Goal: Find specific page/section: Find specific page/section

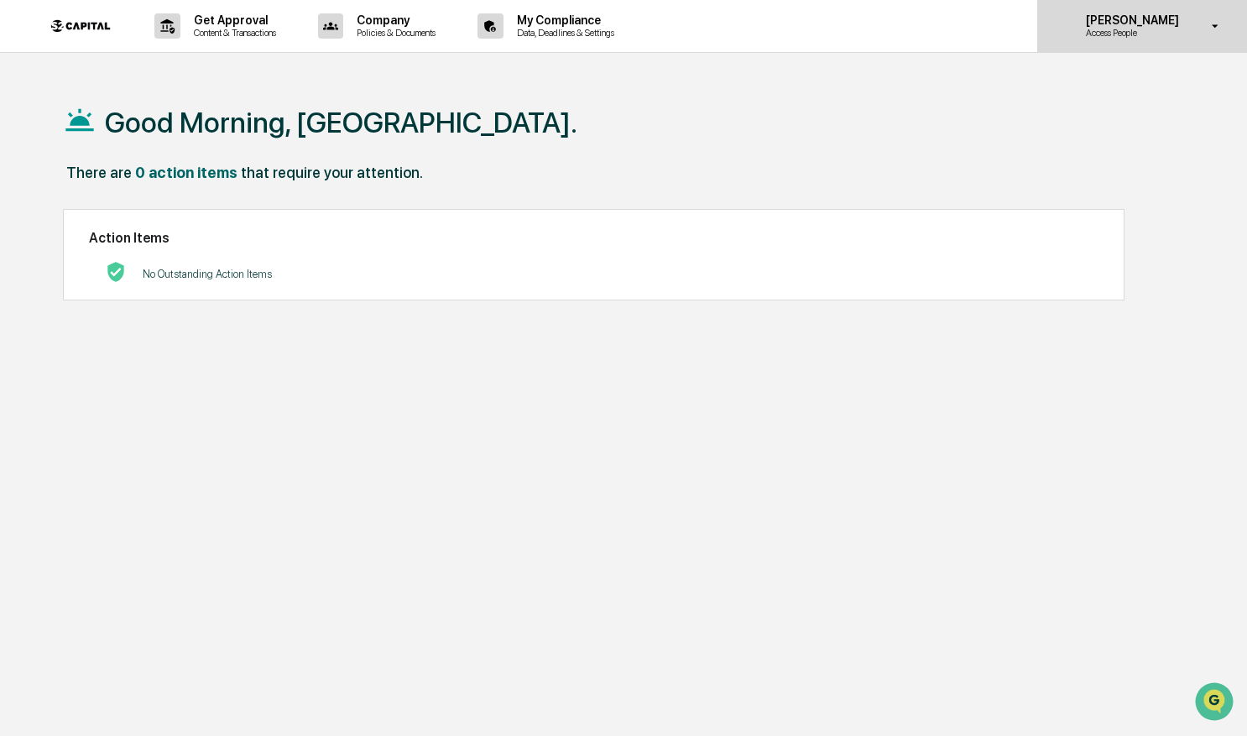
click at [1119, 37] on p "Access People" at bounding box center [1130, 33] width 115 height 12
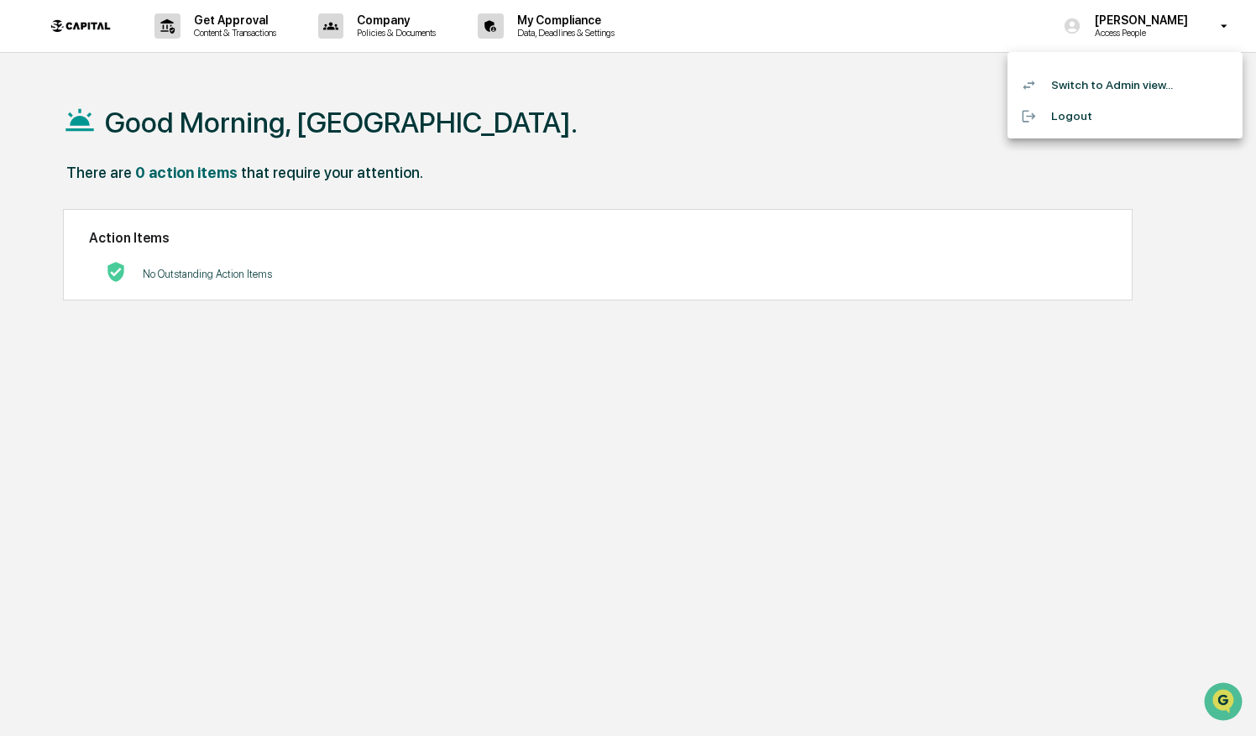
click at [703, 143] on div at bounding box center [628, 368] width 1256 height 736
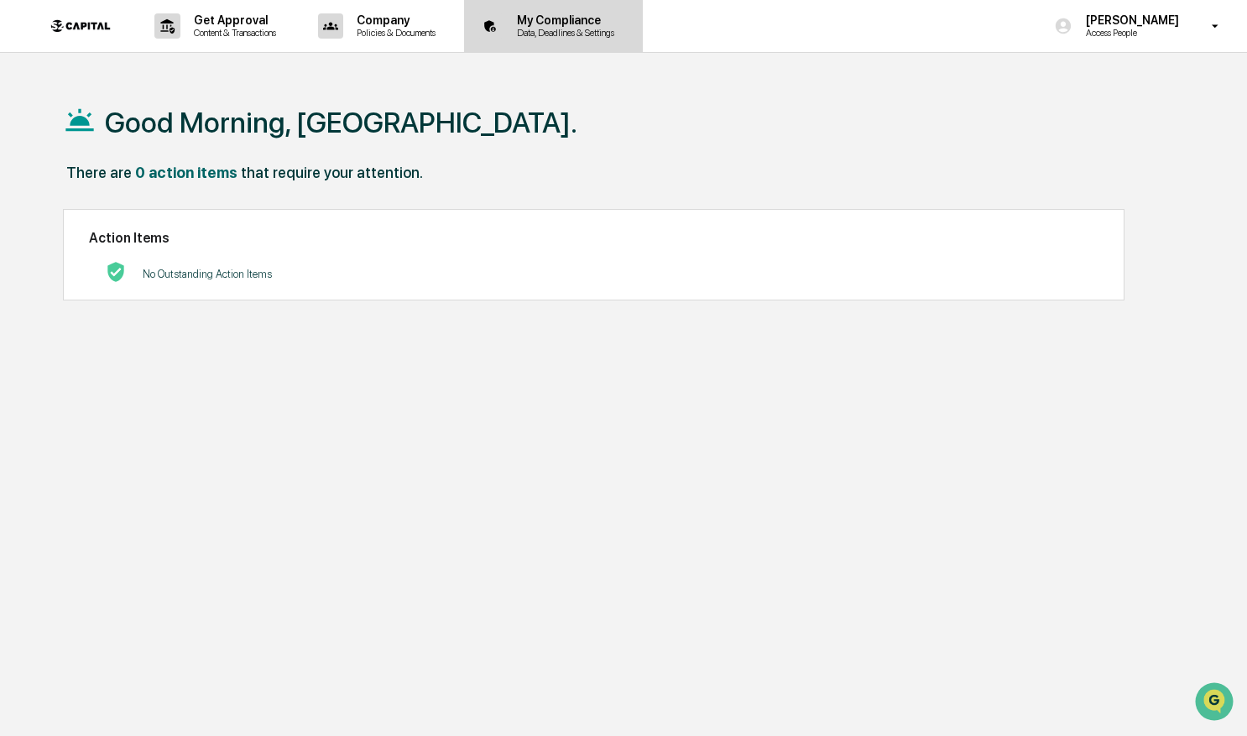
click at [585, 37] on p "Data, Deadlines & Settings" at bounding box center [563, 33] width 119 height 12
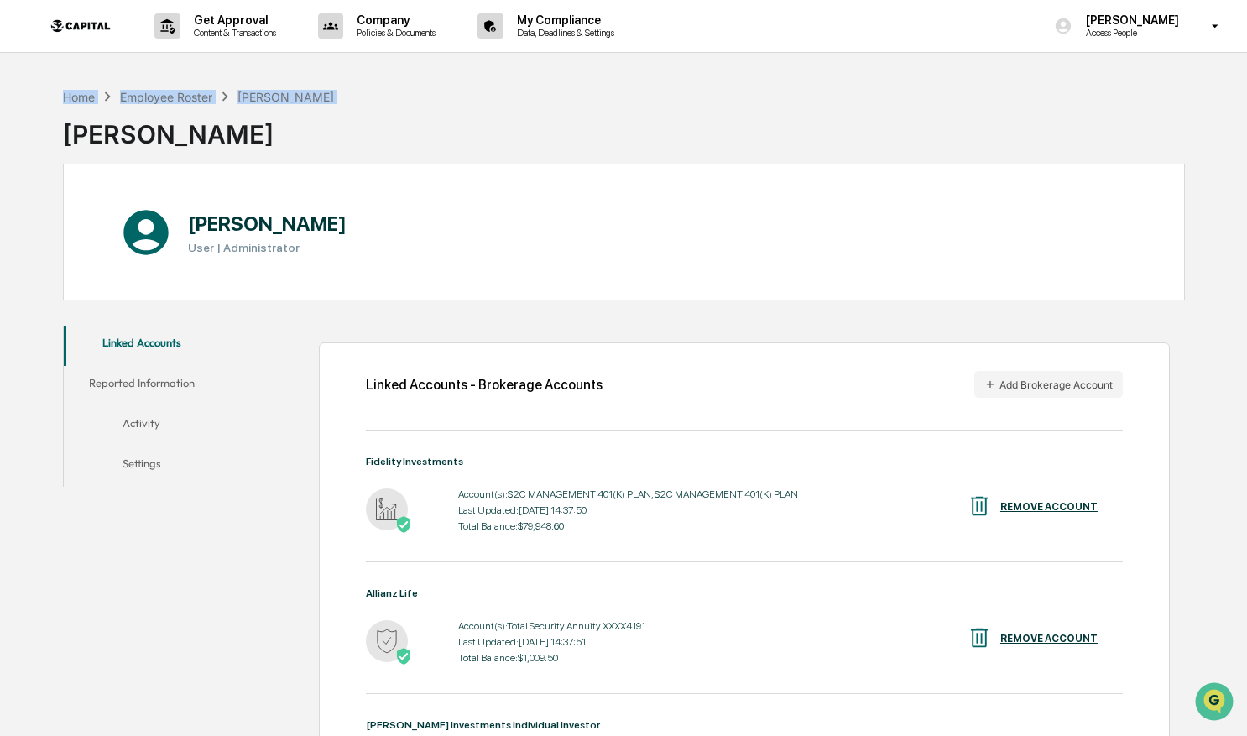
drag, startPoint x: 0, startPoint y: 146, endPoint x: -10, endPoint y: 80, distance: 67.1
click at [0, 80] on html "Get Approval Content & Transactions Company Policies & Documents My Compliance …" at bounding box center [623, 368] width 1247 height 736
drag, startPoint x: 9, startPoint y: 180, endPoint x: -57, endPoint y: 131, distance: 82.3
click at [0, 131] on html "Get Approval Content & Transactions Company Policies & Documents My Compliance …" at bounding box center [623, 368] width 1247 height 736
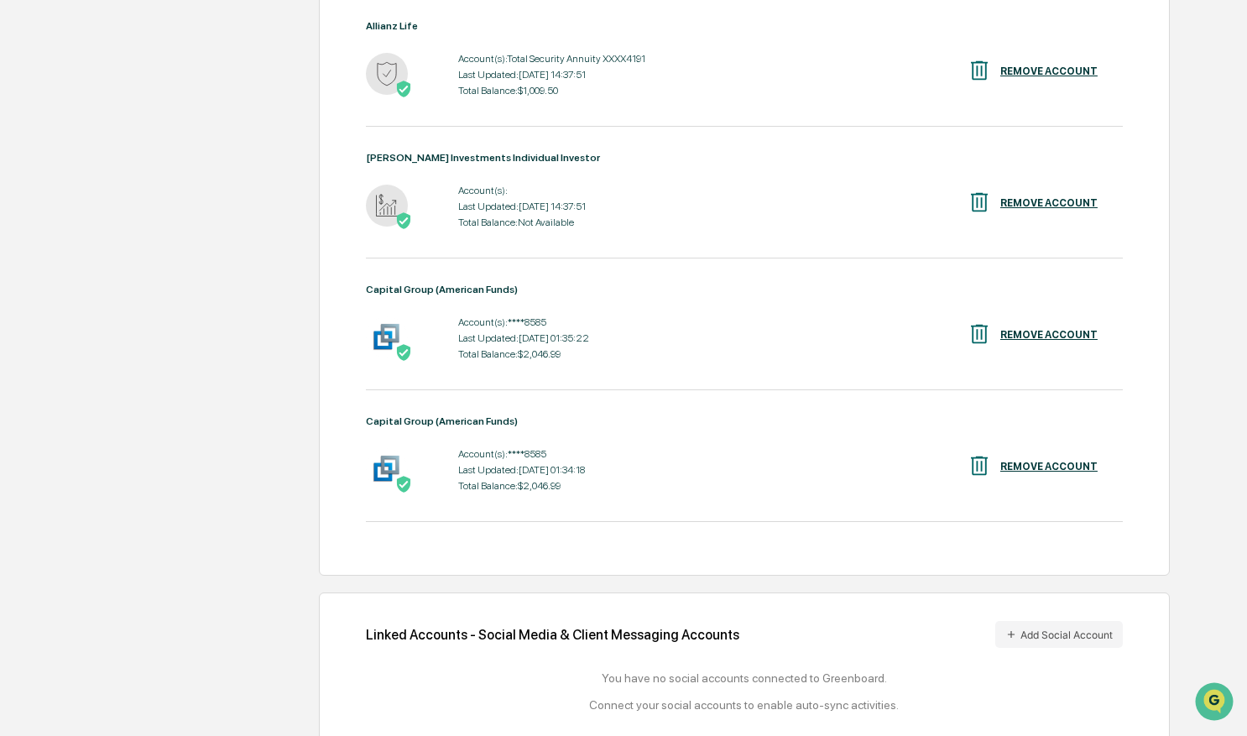
scroll to position [596, 0]
